Goal: Task Accomplishment & Management: Manage account settings

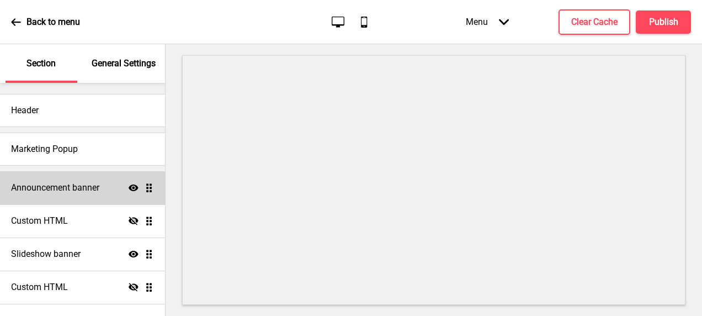
click at [53, 190] on h4 "Announcement banner" at bounding box center [55, 187] width 88 height 12
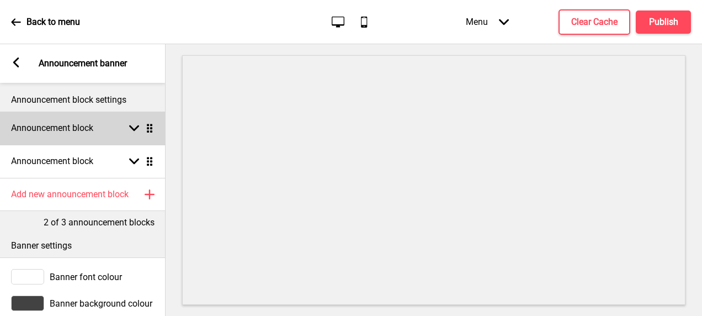
click at [116, 135] on div "Announcement block Arrow down Drag" at bounding box center [82, 127] width 165 height 33
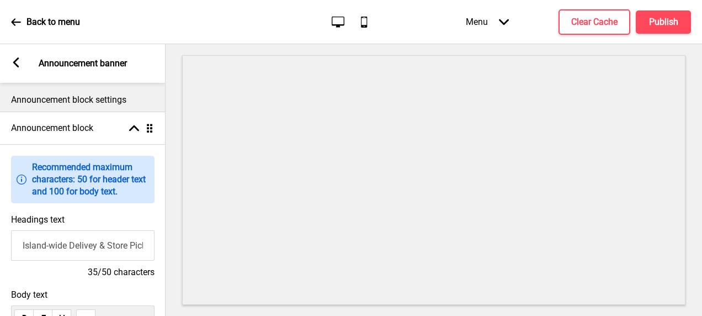
scroll to position [0, 19]
drag, startPoint x: 95, startPoint y: 251, endPoint x: 147, endPoint y: 255, distance: 52.5
click at [147, 255] on input "Island-wide Delivey & Store Pick-up" at bounding box center [82, 245] width 143 height 30
drag, startPoint x: 49, startPoint y: 245, endPoint x: 153, endPoint y: 257, distance: 105.5
click at [153, 257] on input "Island-wide Delivey & Store Pick-up" at bounding box center [82, 245] width 143 height 30
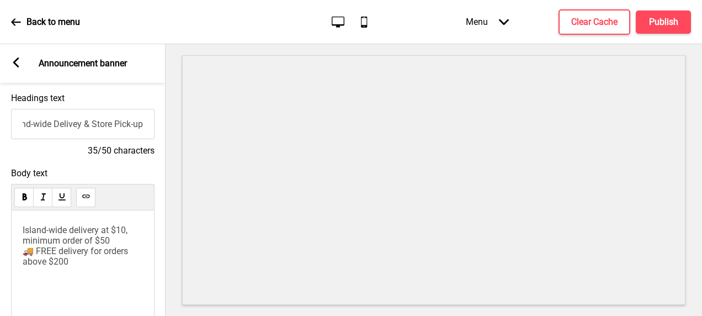
scroll to position [165, 0]
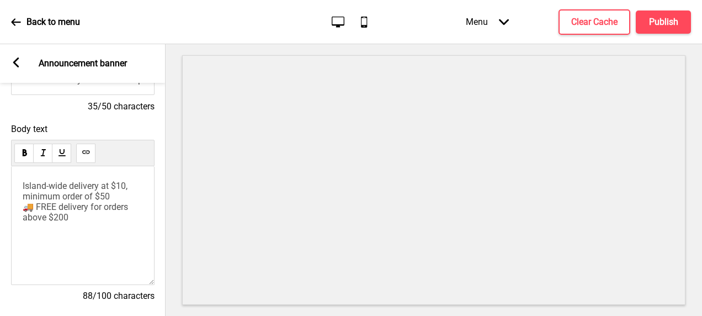
click at [74, 230] on div "Island-wide delivery at $10, minimum order of $50 🚚 FREE delivery for orders ab…" at bounding box center [82, 225] width 143 height 119
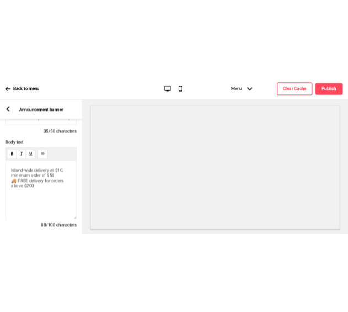
scroll to position [0, 0]
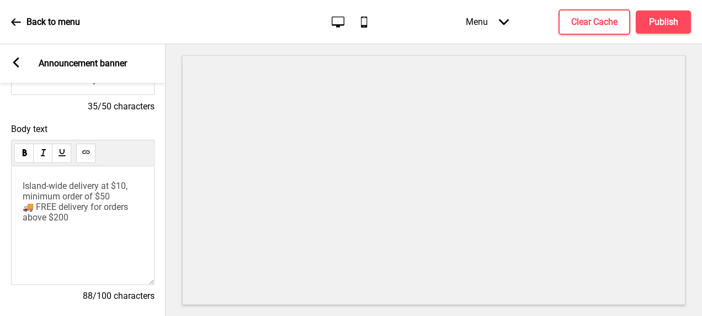
click at [124, 189] on span "Island-wide delivery at $10, minimum order of $50 🚚 FREE delivery for orders ab…" at bounding box center [77, 201] width 108 height 42
drag, startPoint x: 125, startPoint y: 189, endPoint x: 132, endPoint y: 189, distance: 6.6
click at [126, 189] on span "Island-wide delivery at $10, minimum order of $50 🚚 FREE delivery for orders ab…" at bounding box center [77, 201] width 108 height 42
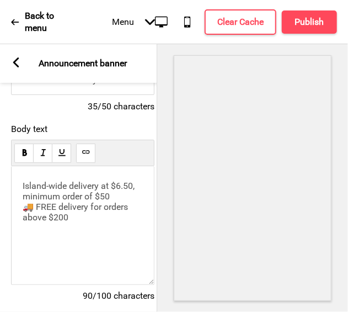
click at [100, 234] on div "Island-wide delivery at $6.50, minimum order of $50 🚚 FREE delivery for orders …" at bounding box center [82, 225] width 143 height 119
click at [21, 190] on div "Island-wide delivery at $6.50, minimum order of $50 🚚 FREE delivery for orders …" at bounding box center [82, 225] width 143 height 119
click at [27, 188] on span "Island-wide delivery at $6.50, minimum order of $50 🚚 FREE delivery for orders …" at bounding box center [80, 201] width 114 height 42
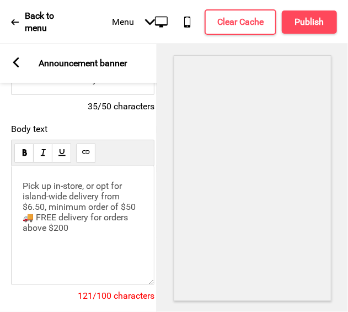
click at [139, 216] on p "Pick up in-store, or opt for island-wide delivery from $6.50, minimum order of …" at bounding box center [83, 206] width 120 height 52
click at [118, 232] on p "Pick up in-store, or opt for island-wide delivery from $6.50, minimum order of …" at bounding box center [83, 206] width 120 height 52
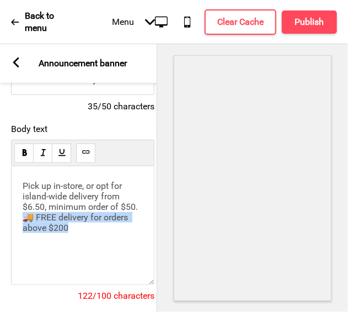
drag, startPoint x: 75, startPoint y: 237, endPoint x: 30, endPoint y: 226, distance: 46.6
click at [22, 223] on div "Pick up in-store, or opt for island-wide delivery from $6.50, minimum order of …" at bounding box center [82, 225] width 143 height 119
click at [39, 227] on span "Pick up in-store, or opt for island-wide delivery from $6.50, minimum order of …" at bounding box center [80, 206] width 115 height 52
drag, startPoint x: 42, startPoint y: 224, endPoint x: 79, endPoint y: 242, distance: 40.7
click at [79, 242] on div "Pick up in-store, or opt for island-wide delivery from $6.50, minimum order of …" at bounding box center [82, 225] width 143 height 119
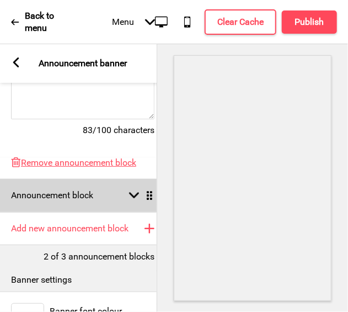
scroll to position [221, 0]
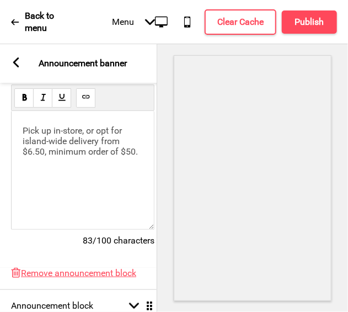
click at [62, 152] on span "Pick up in-store, or opt for island-wide delivery from $6.50, minimum order of …" at bounding box center [80, 140] width 115 height 31
click at [20, 142] on div "Pick up in-store, or opt for island-wide delivery from $6.50, minimum order of …" at bounding box center [82, 170] width 143 height 119
click at [22, 144] on div "Pick up in-store, or opt for island-wide delivery from $6.50, minimum order of …" at bounding box center [82, 170] width 143 height 119
click at [23, 145] on span "Pick up in-store, or opt for island-wide delivery from $6.50, minimum order of …" at bounding box center [80, 140] width 115 height 31
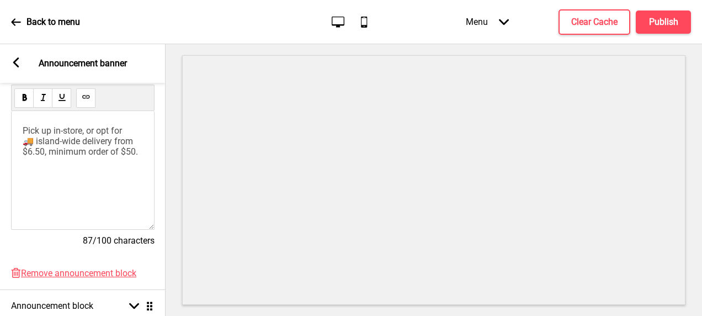
click at [101, 129] on span "Pick up in-store, or opt for 🚚 island-wide delivery from $6.50, minimum order o…" at bounding box center [80, 140] width 115 height 31
drag, startPoint x: 38, startPoint y: 145, endPoint x: 25, endPoint y: 142, distance: 12.3
click at [25, 142] on span "Pick up in-store, or opt for 🚚 island-wide delivery from $6.50, minimum order o…" at bounding box center [80, 140] width 115 height 31
click at [25, 143] on span "Pick up in-store, or opt for 🚚 island-wide delivery from $6.50, minimum order o…" at bounding box center [80, 140] width 115 height 31
click at [26, 145] on span "Pick up in-store, or opt for 🚚 island-wide delivery from $6.50, minimum order o…" at bounding box center [80, 140] width 115 height 31
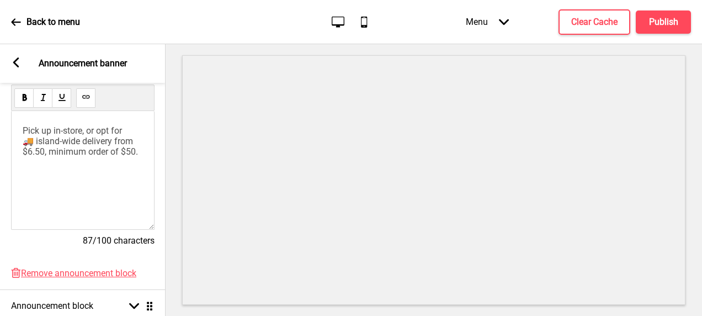
click at [33, 146] on span "Pick up in-store, or opt for 🚚 island-wide delivery from $6.50, minimum order o…" at bounding box center [80, 140] width 115 height 31
click at [665, 25] on h4 "Publish" at bounding box center [663, 22] width 29 height 12
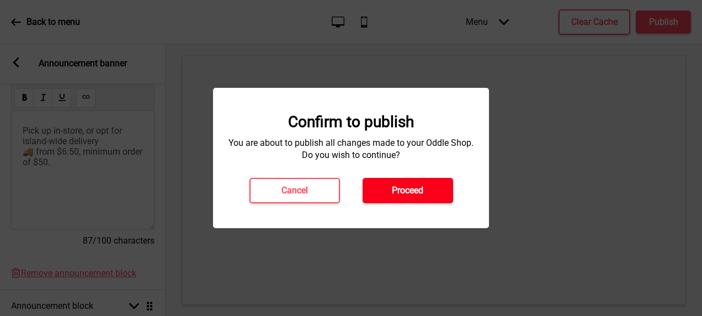
click at [413, 191] on h4 "Proceed" at bounding box center [407, 190] width 31 height 12
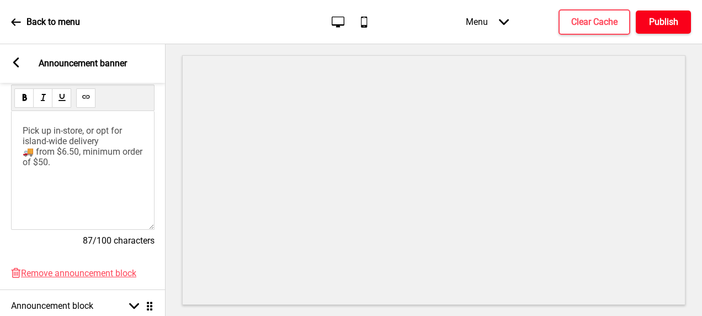
click at [661, 29] on button "Publish" at bounding box center [662, 21] width 55 height 23
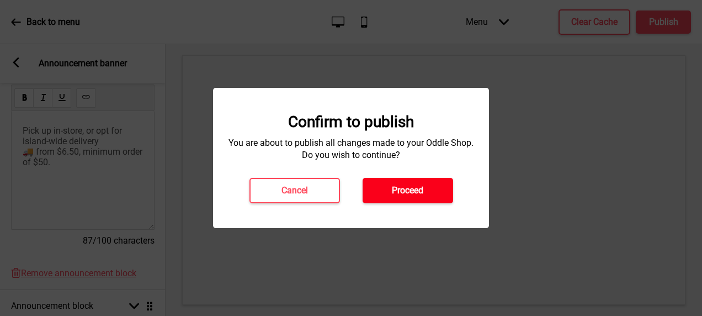
click at [430, 191] on button "Proceed" at bounding box center [407, 190] width 90 height 25
